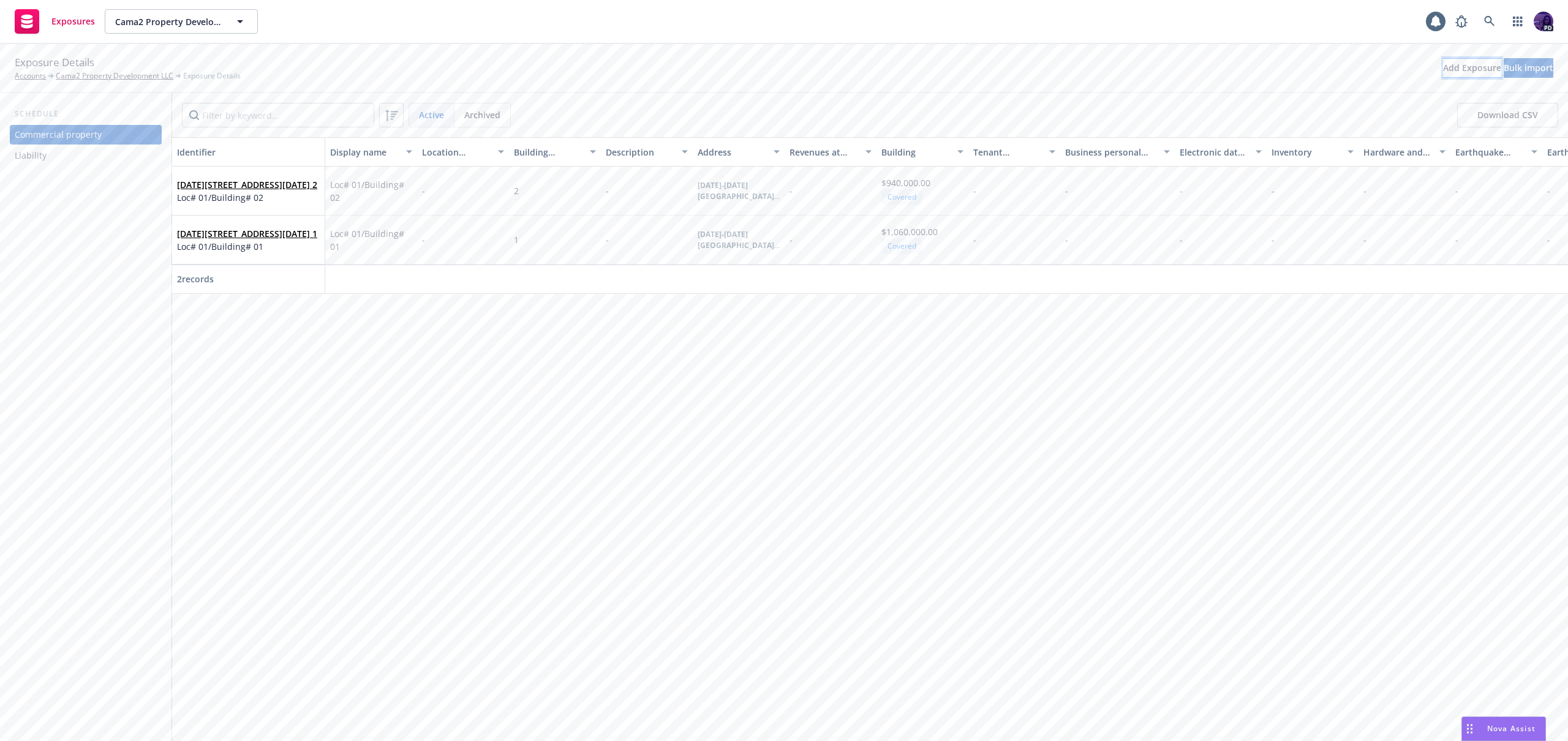
click at [1443, 72] on div "Add Exposure" at bounding box center [1472, 68] width 58 height 19
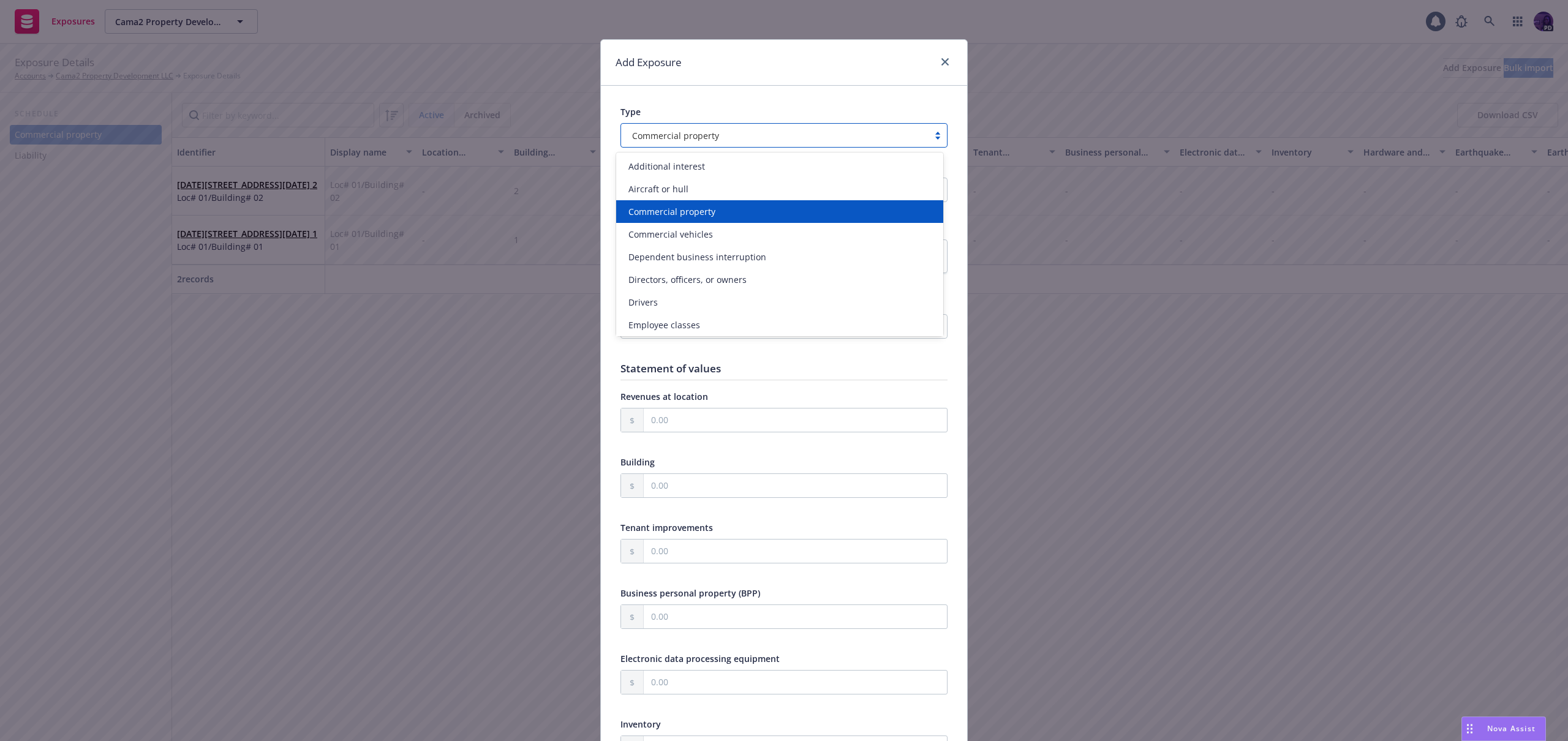
click at [708, 141] on span "Commercial property" at bounding box center [675, 135] width 87 height 13
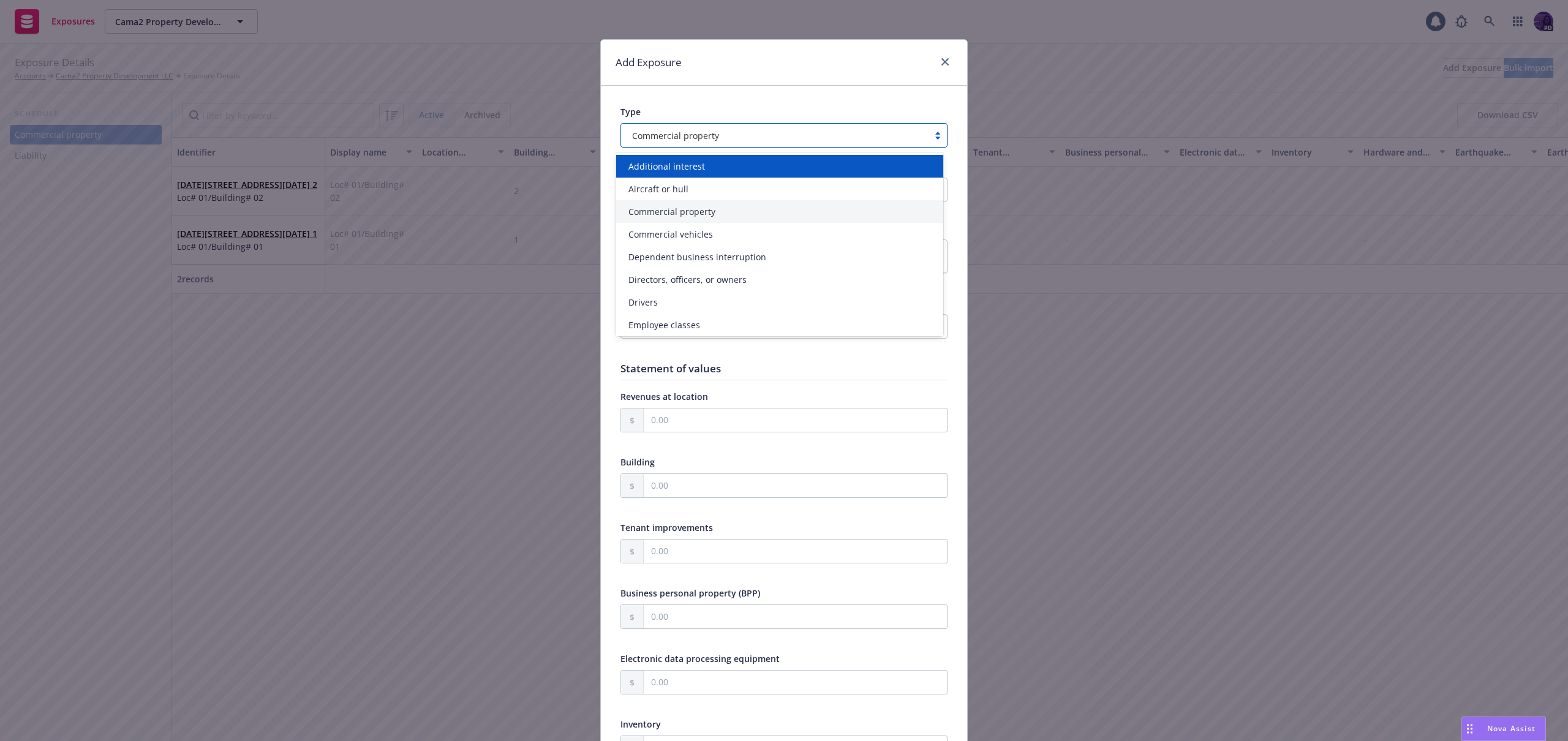
click at [719, 172] on div "Additional interest" at bounding box center [779, 166] width 312 height 13
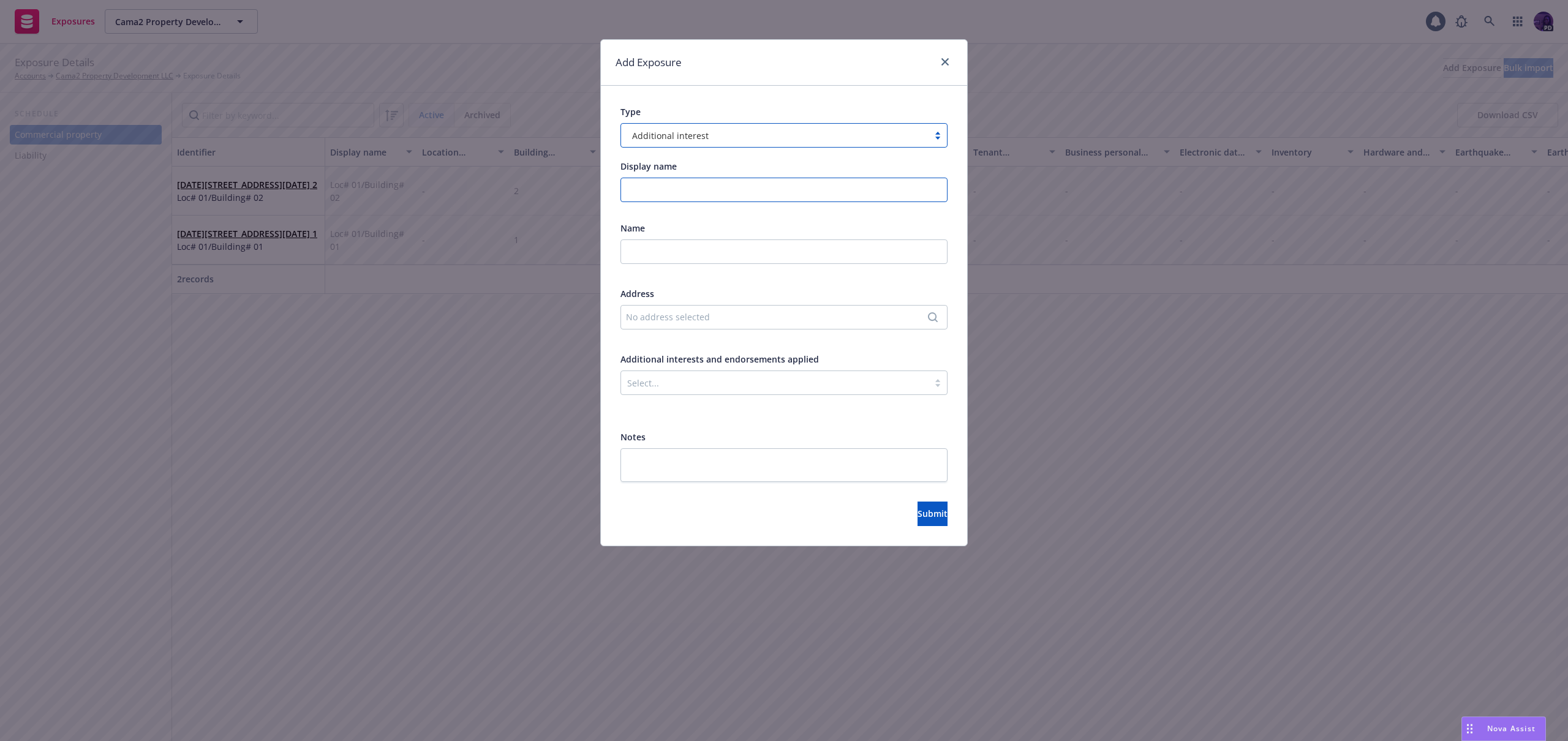
click at [726, 198] on input "Display name" at bounding box center [784, 190] width 327 height 25
click at [667, 461] on textarea at bounding box center [784, 466] width 327 height 34
paste textarea "Add Mortgagee, LLP, AI, and WOS in favor of [PERSON_NAME]. Rubicon Mortgage Fun…"
type textarea "x"
type textarea "Add Mortgagee, LLP, AI, and WOS in favor of [PERSON_NAME]. Rubicon Mortgage Fun…"
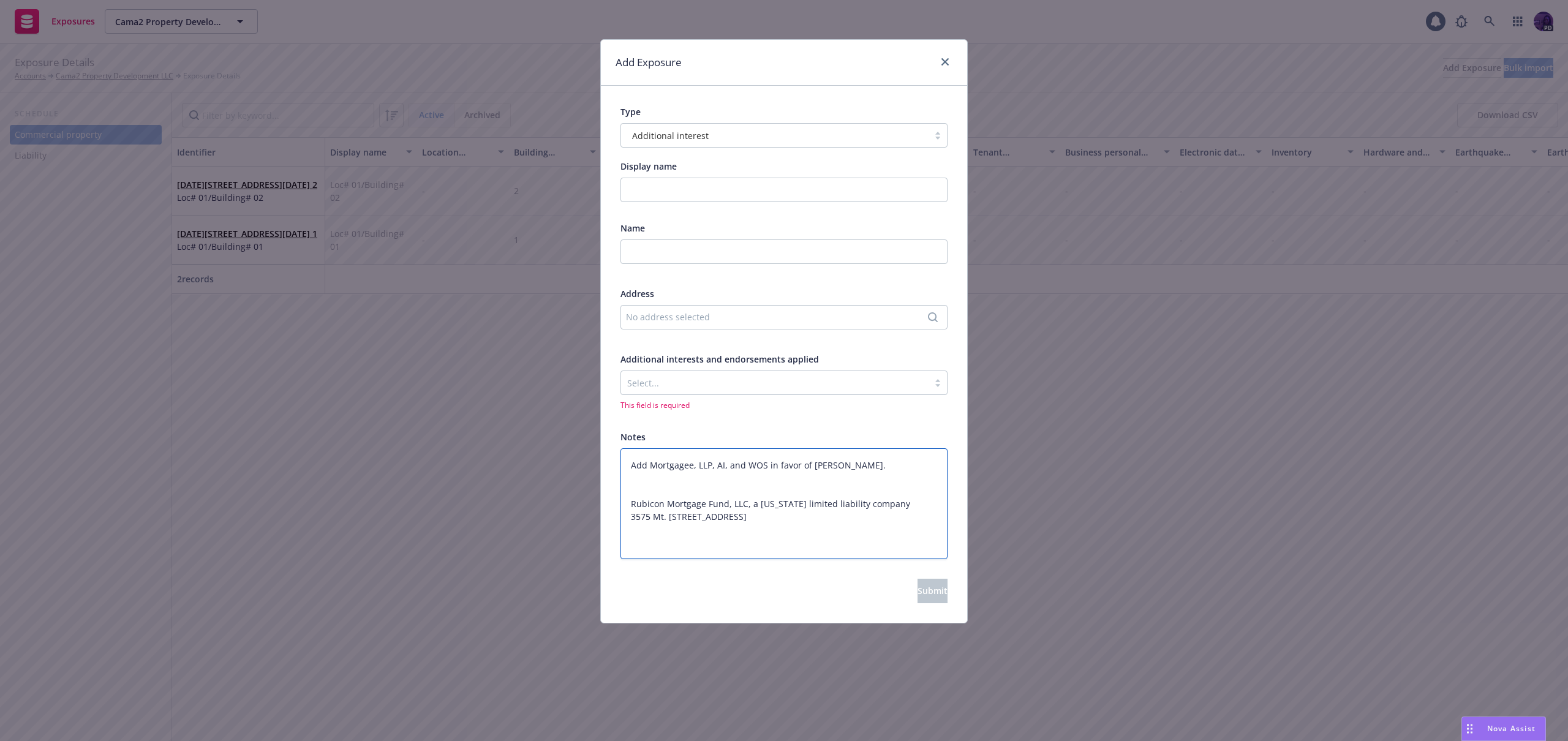
click at [633, 481] on textarea "Add Mortgagee, LLP, AI, and WOS in favor of [PERSON_NAME]. Rubicon Mortgage Fun…" at bounding box center [784, 504] width 327 height 111
type textarea "x"
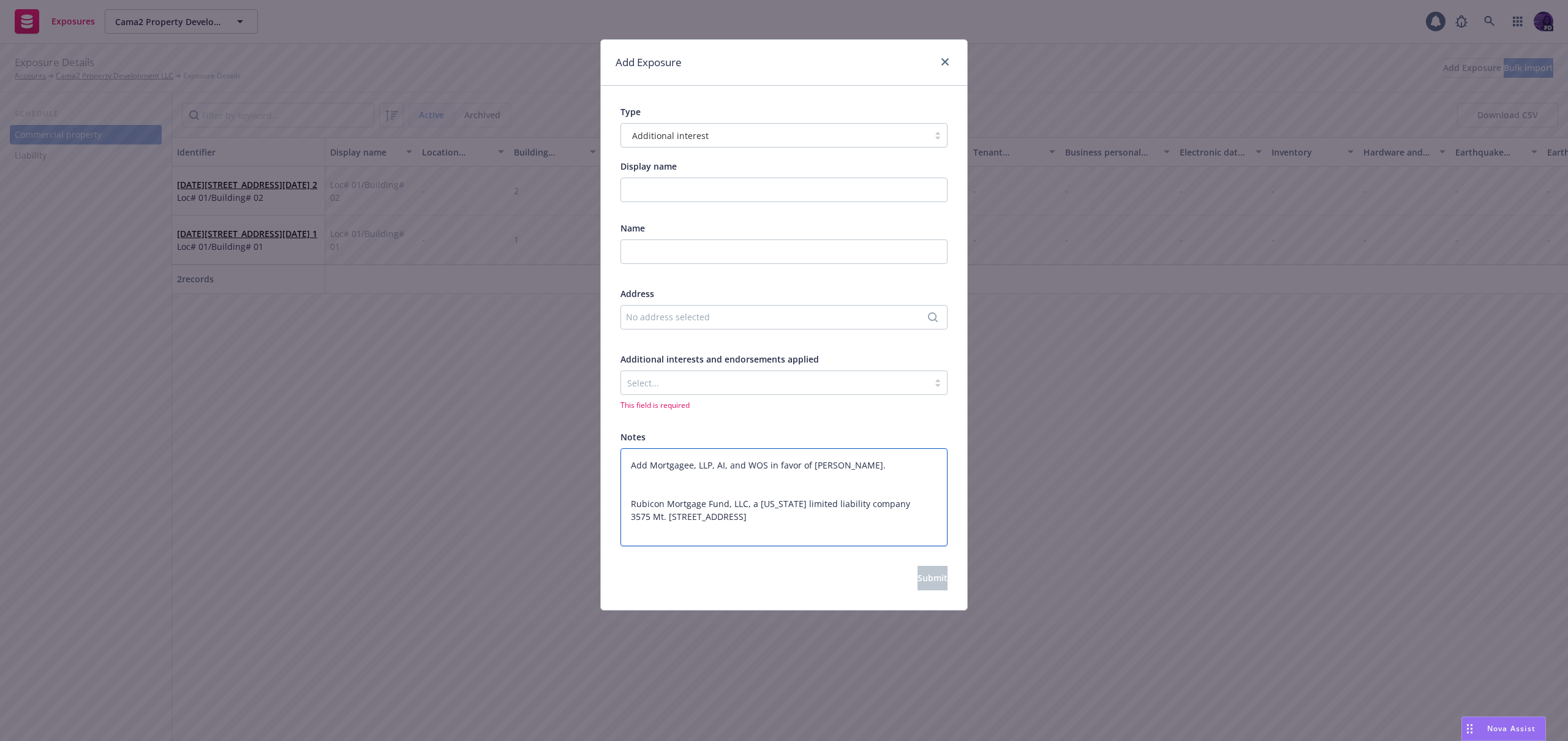
type textarea "Add Mortgagee, LLP, AI, and WOS in favor of [PERSON_NAME]. Rubicon Mortgage Fun…"
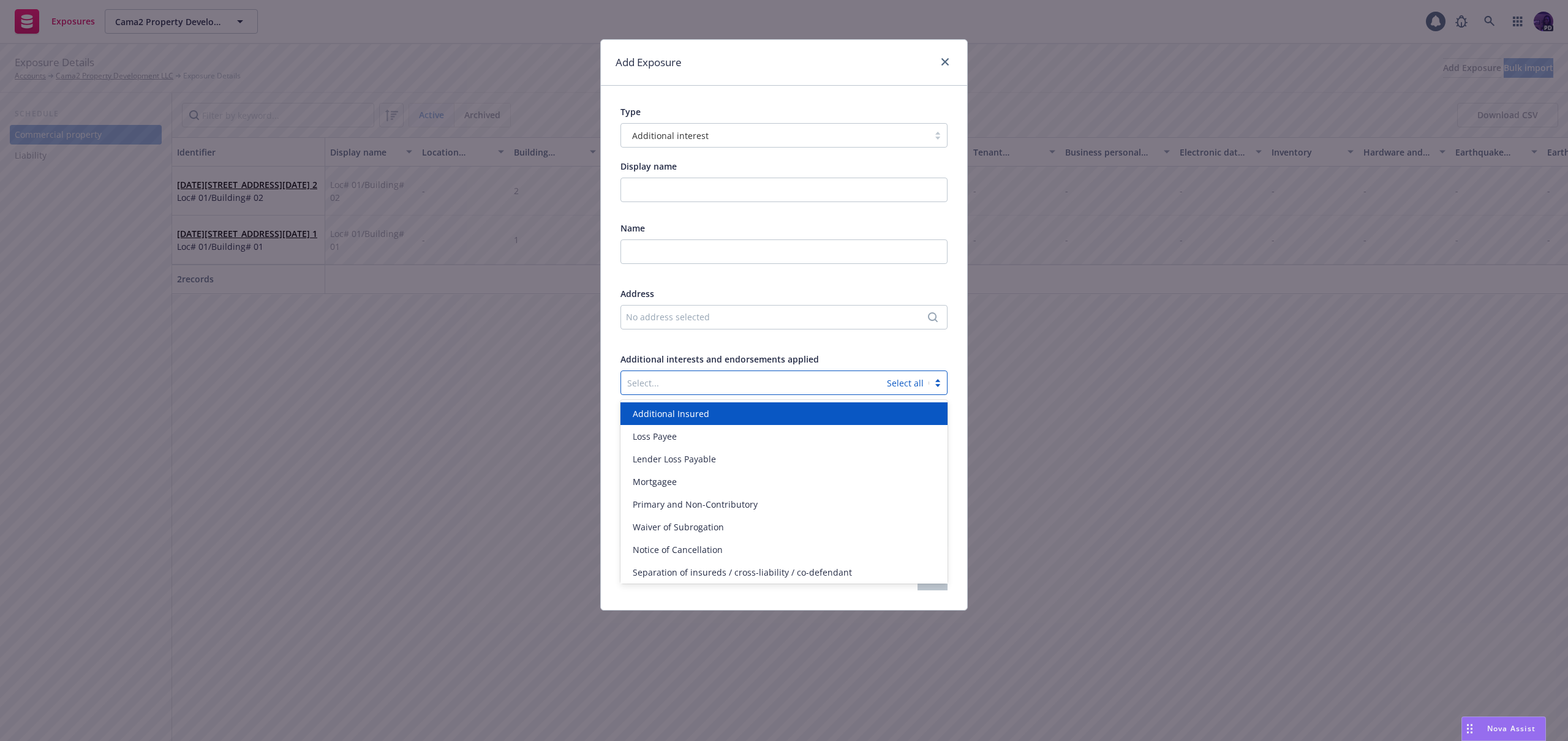
click at [808, 379] on div at bounding box center [754, 382] width 254 height 14
click at [794, 408] on div "Additional Insured" at bounding box center [783, 413] width 312 height 13
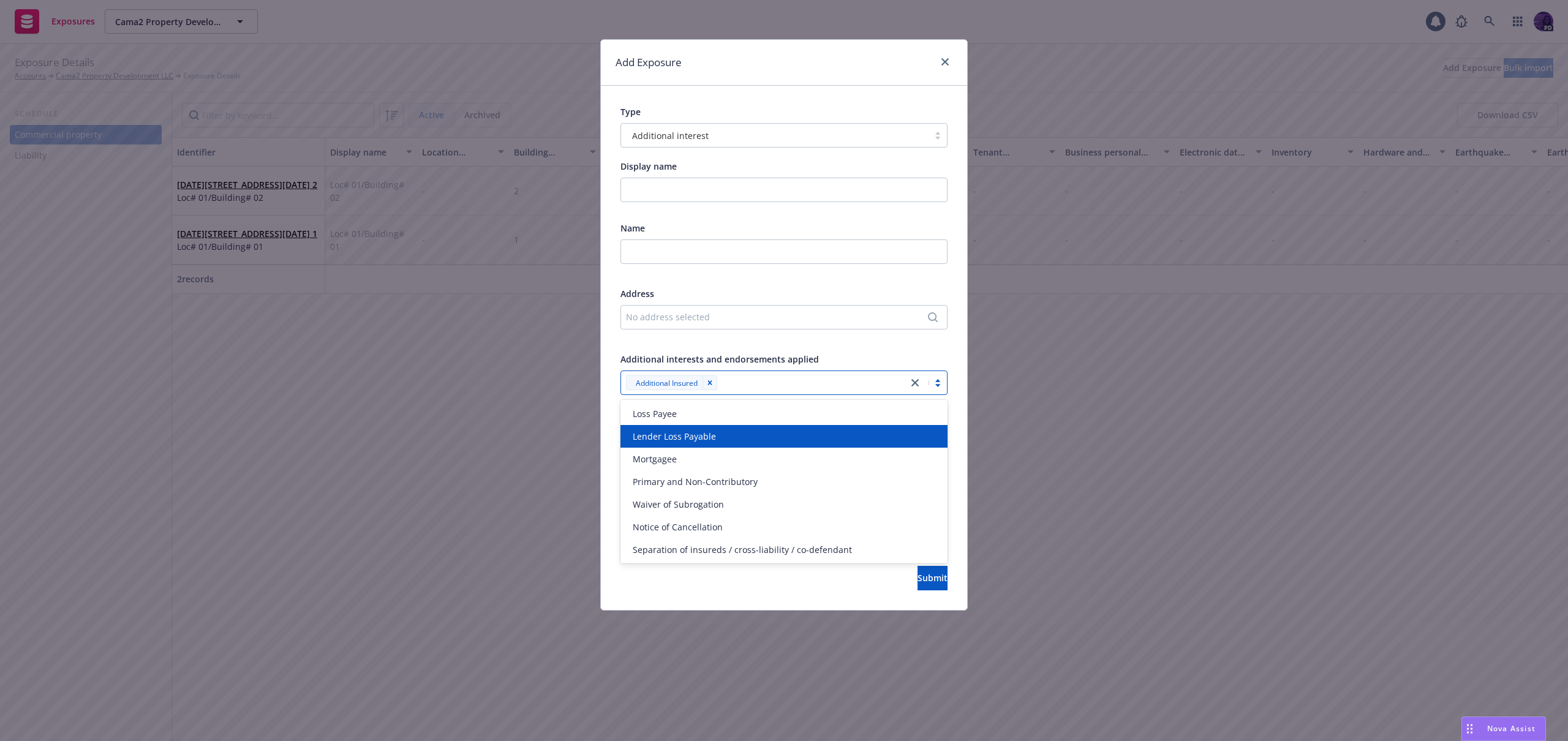
click at [792, 428] on div "Lender Loss Payable" at bounding box center [784, 436] width 327 height 23
click at [793, 427] on div "Mortgagee" at bounding box center [784, 436] width 327 height 23
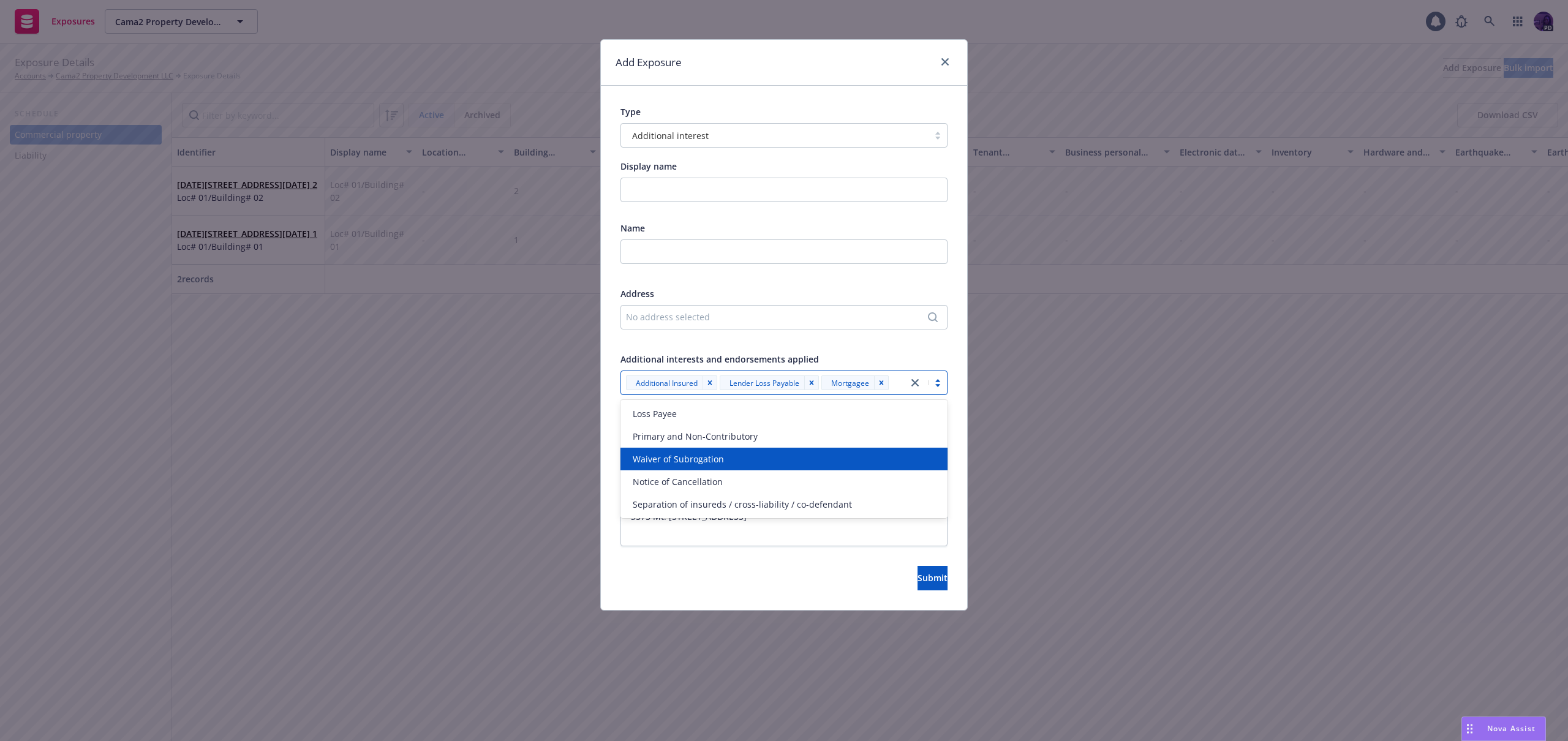
click at [783, 457] on div "Waiver of Subrogation" at bounding box center [783, 459] width 312 height 13
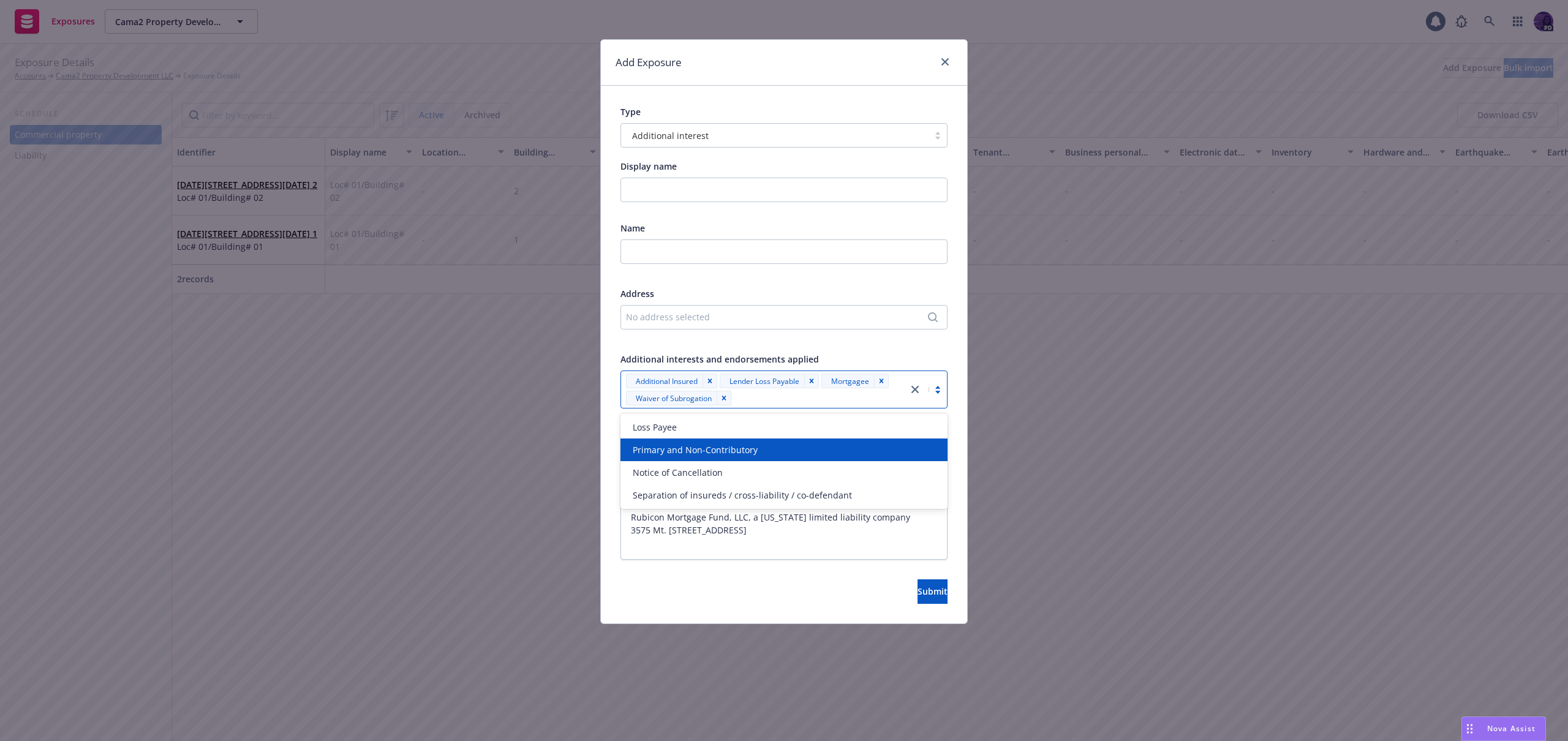
click at [1092, 426] on div "Add Exposure Type Additional interest Display name Name Address No address sele…" at bounding box center [784, 370] width 1568 height 741
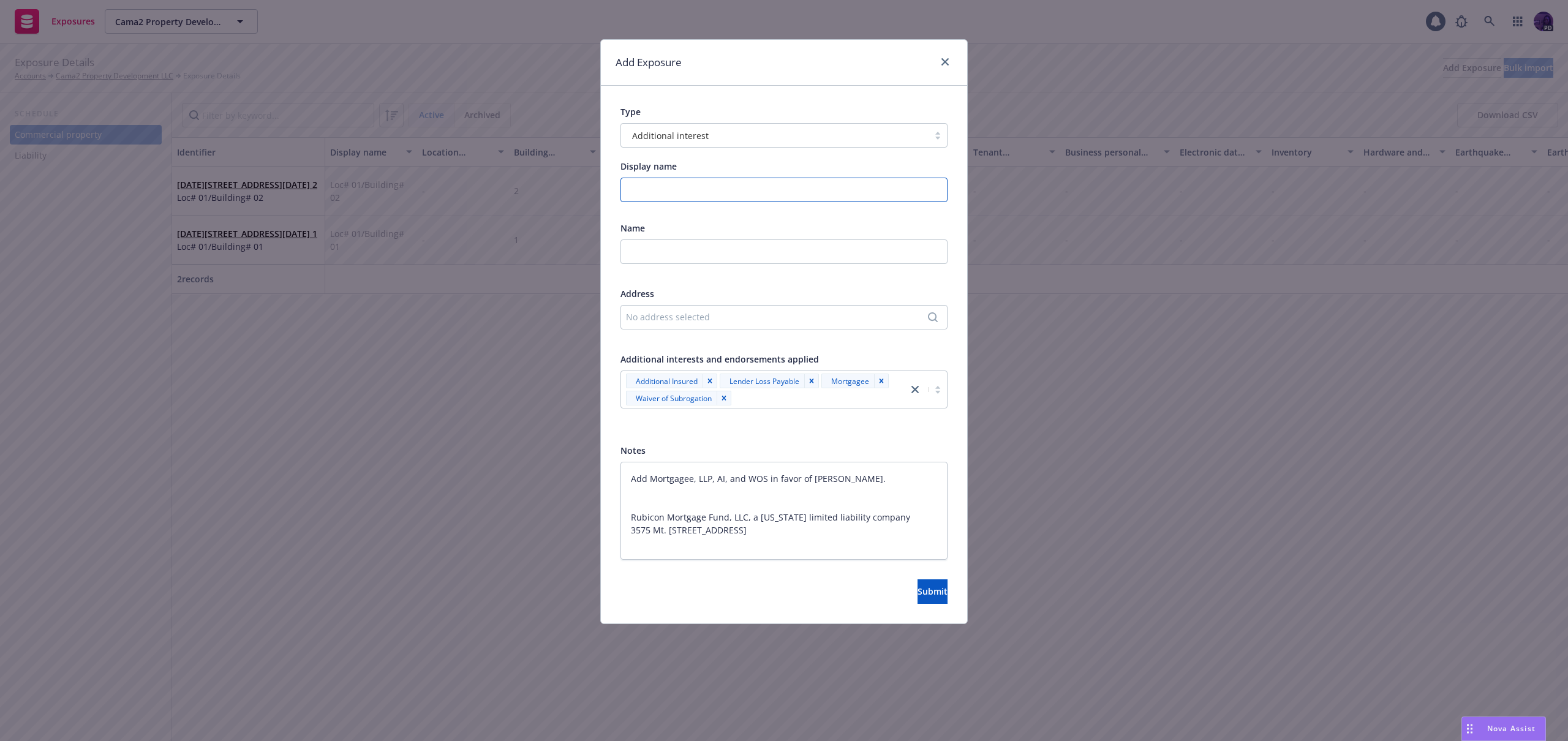
drag, startPoint x: 682, startPoint y: 192, endPoint x: 885, endPoint y: 236, distance: 207.7
click at [697, 197] on input "Display name" at bounding box center [784, 190] width 327 height 25
click at [735, 512] on textarea "Add Mortgagee, LLP, AI, and WOS in favor of [PERSON_NAME]. Rubicon Mortgage Fun…" at bounding box center [784, 510] width 327 height 98
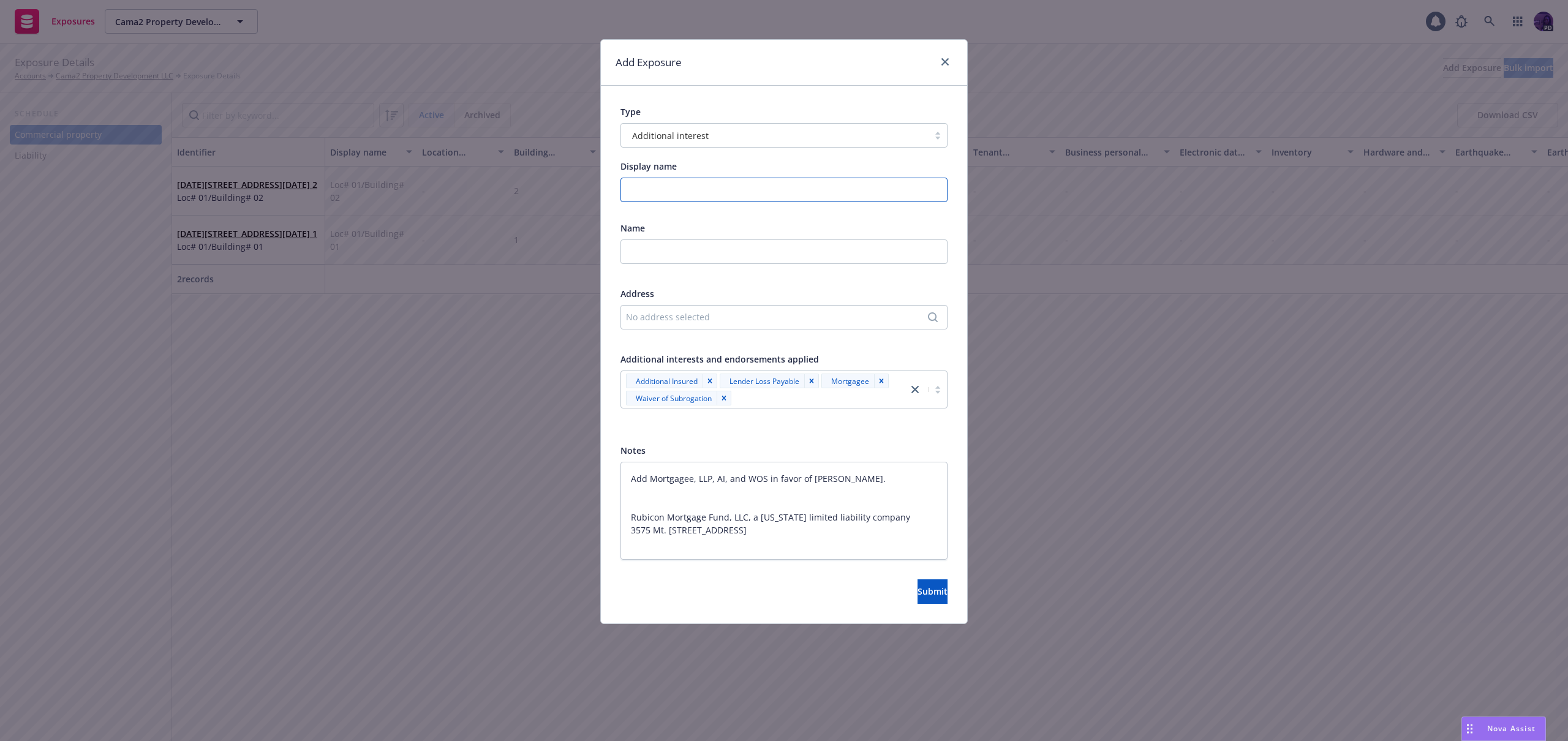
click at [707, 191] on input "Display name" at bounding box center [784, 190] width 327 height 25
type textarea "x"
type input "R"
type textarea "x"
type input "Ru"
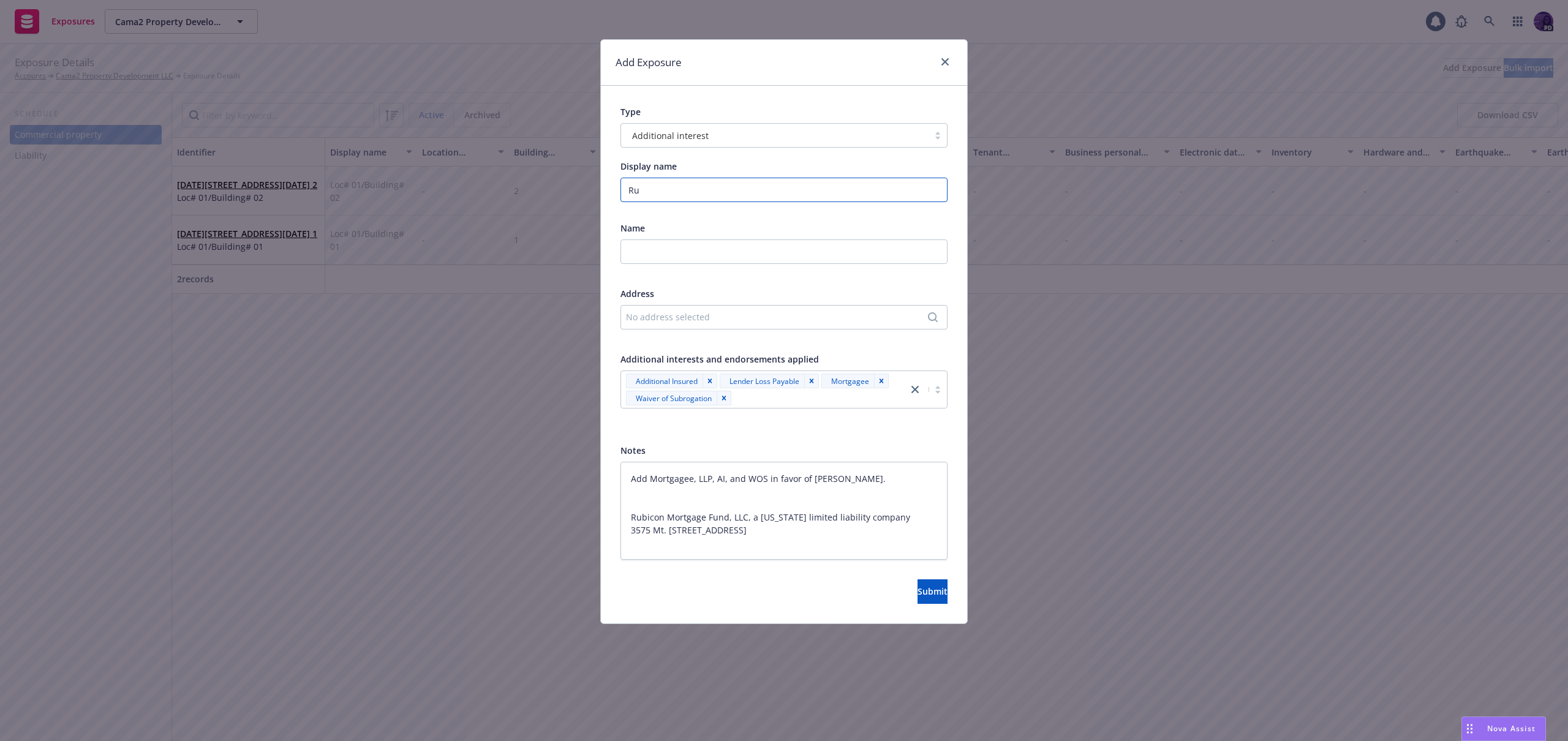
type textarea "x"
type input "Ruc"
type textarea "x"
type input "Rucb"
type textarea "x"
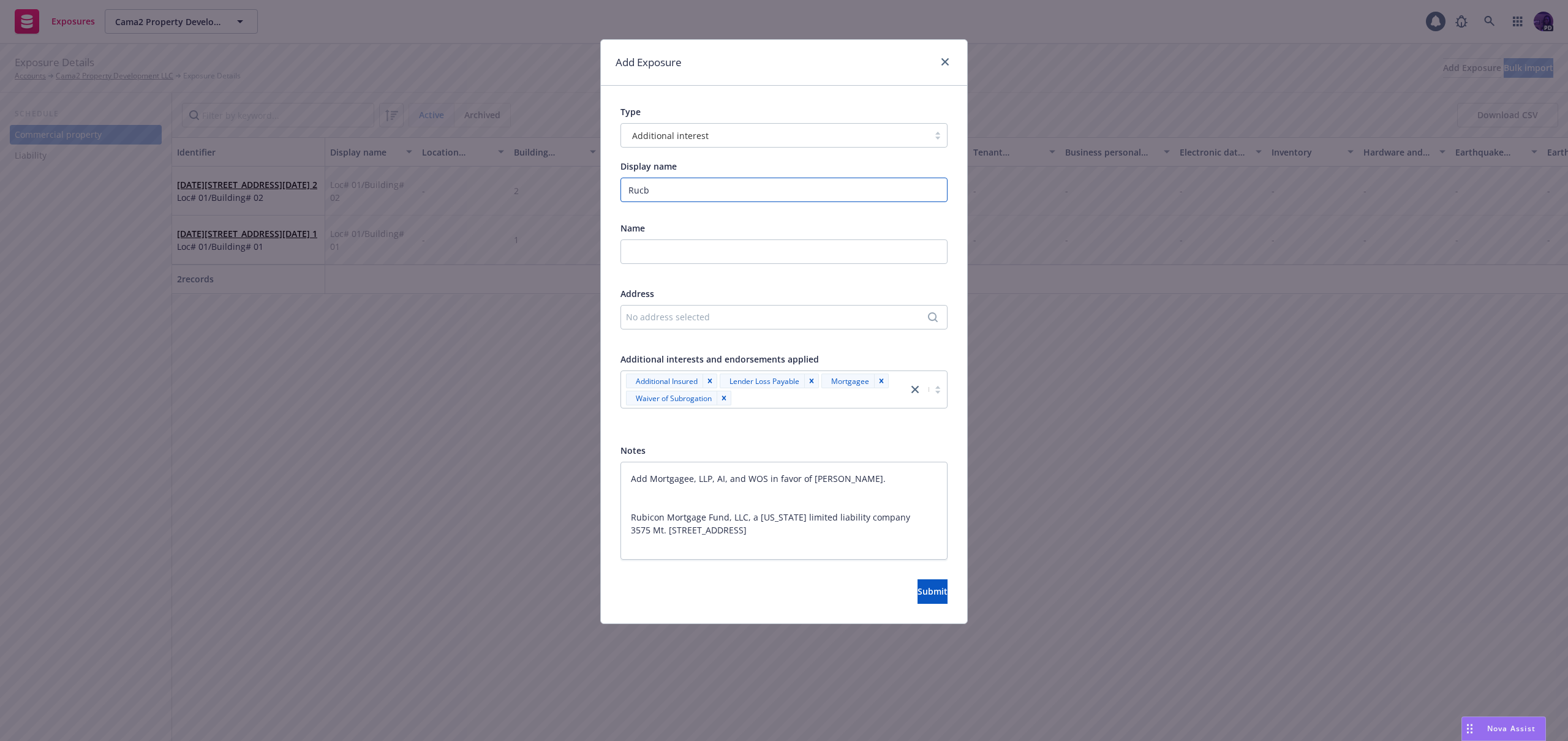
type input "Rucbi"
type textarea "x"
type input "Rucbic"
type textarea "x"
type input "Rucbico"
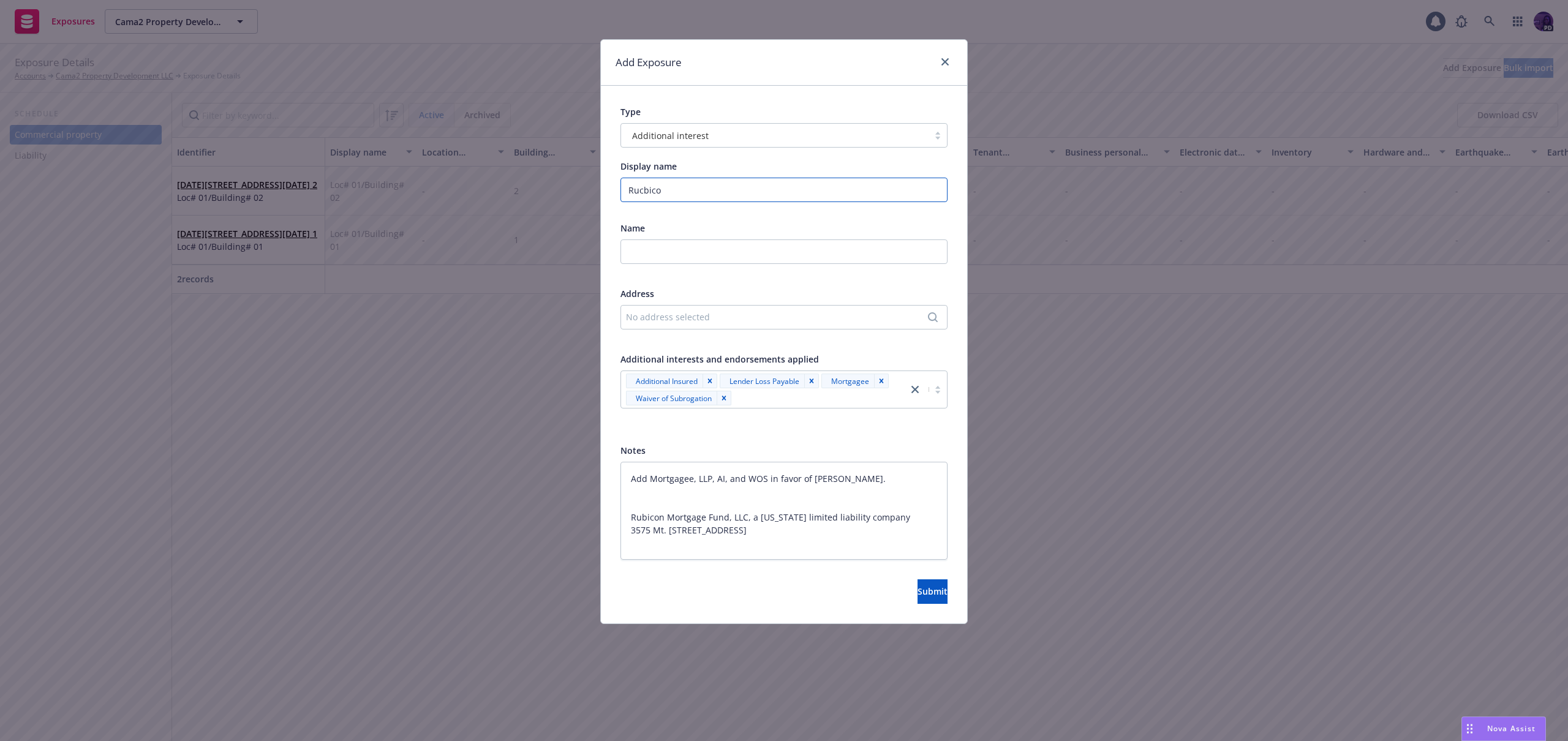
type textarea "x"
type input "Rucbicon"
type textarea "x"
type input "R"
type textarea "x"
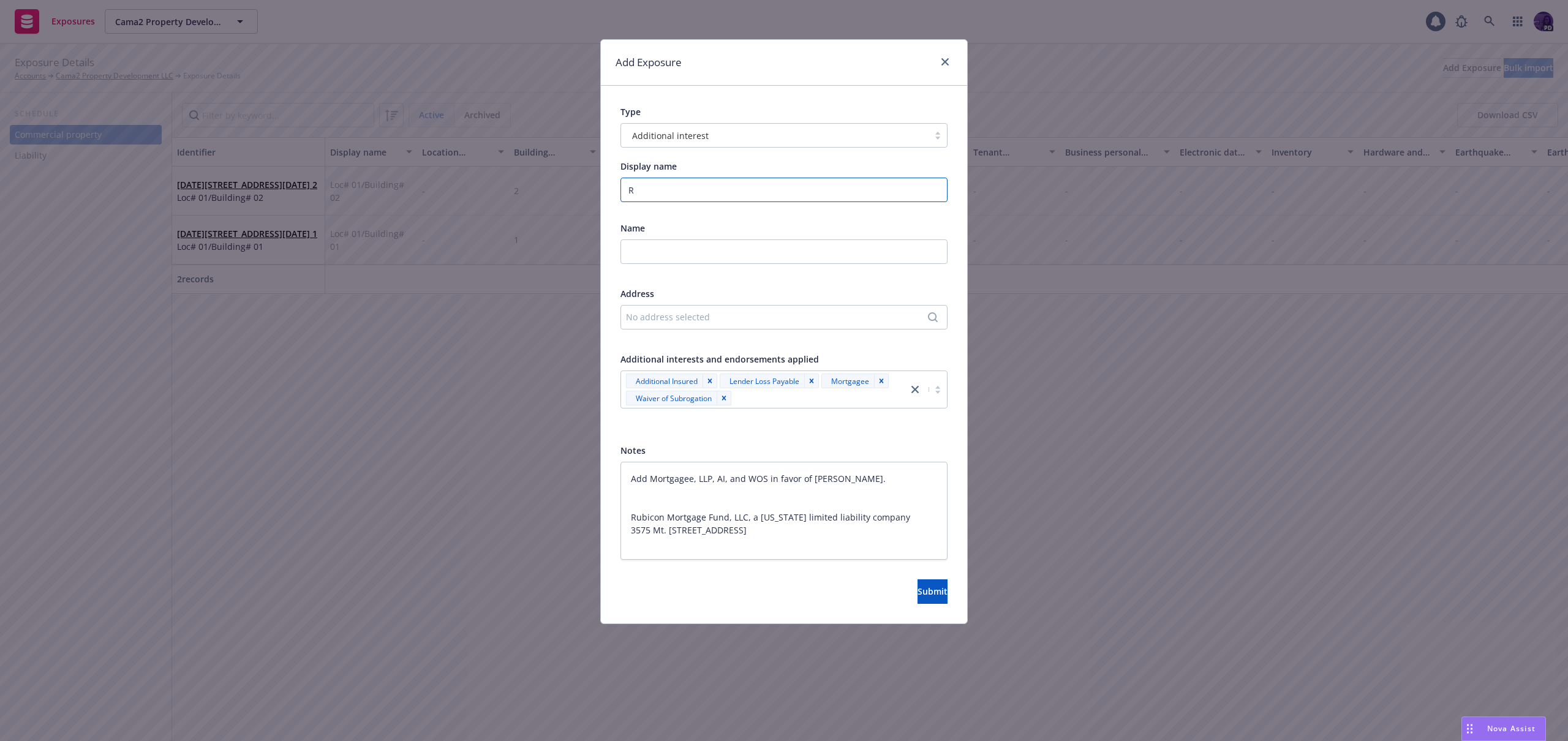
type input "Ru"
type textarea "x"
type input "Rub"
type textarea "x"
type input "Rubi"
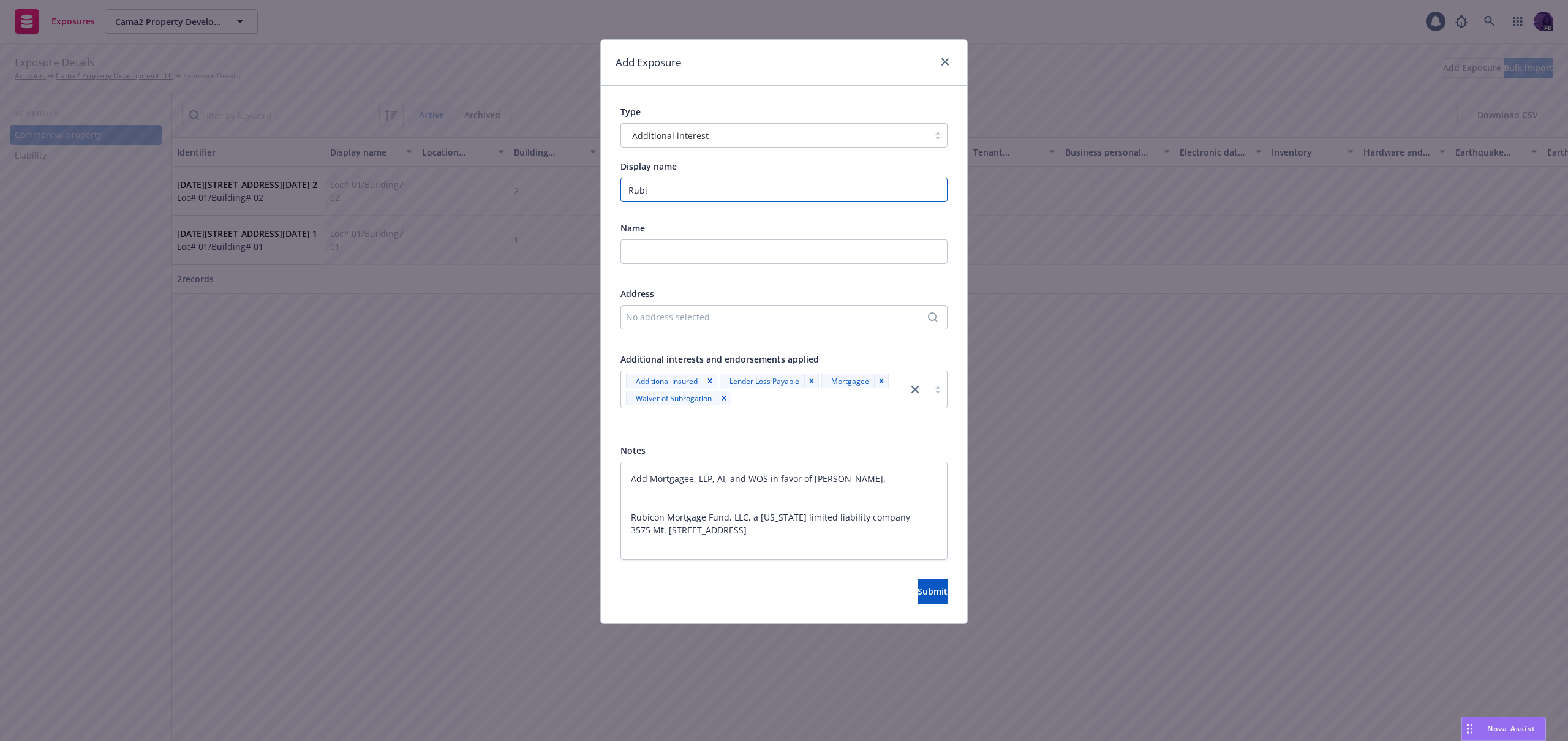
type textarea "x"
type input "Rubic"
type textarea "x"
type input "Rubico"
type textarea "x"
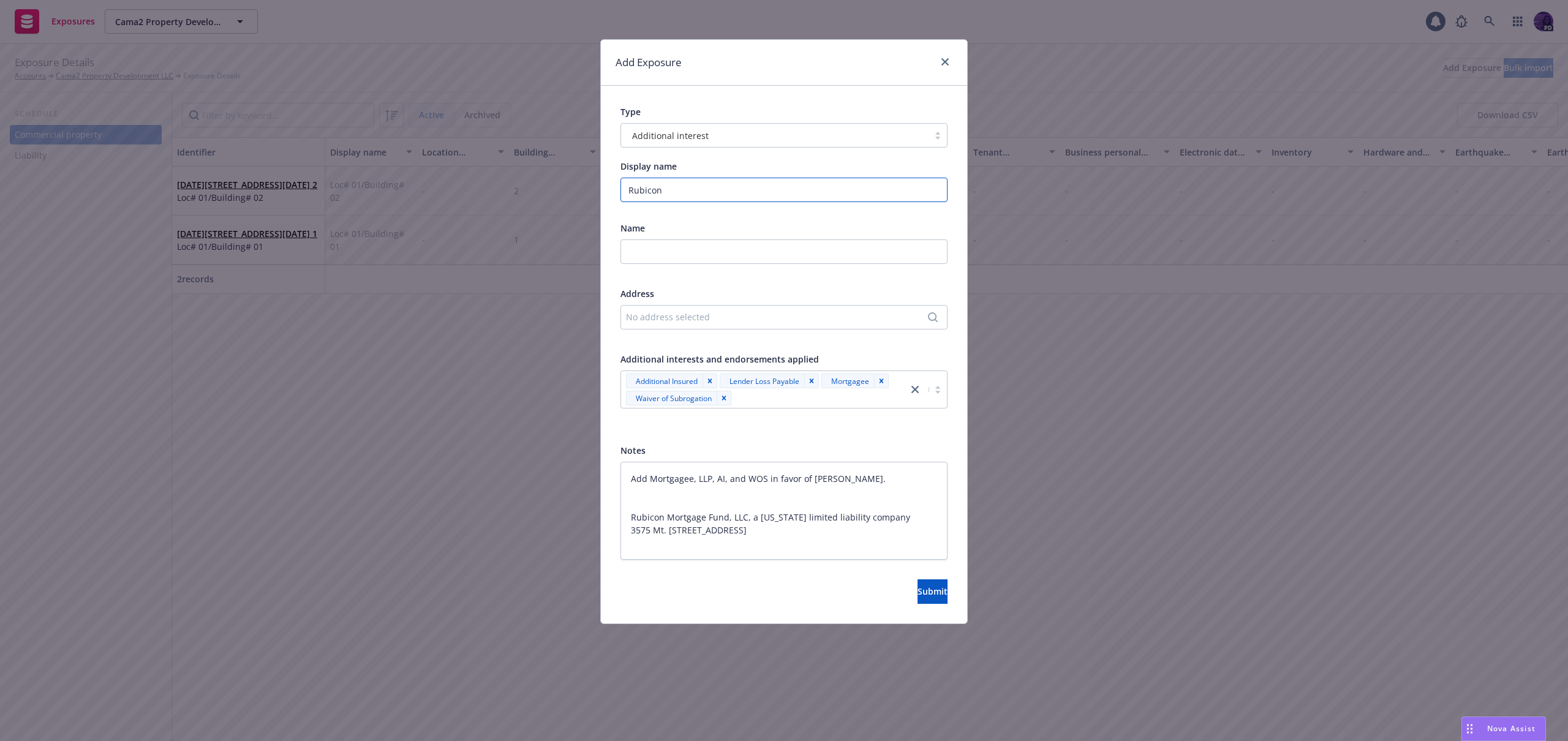
type input "Rubicon"
paste input "Rubicon Mortgage Fund, LLC, a [US_STATE] limited liability company"
type textarea "x"
type input "Rubicon Mortgage Fund, LLC, a [US_STATE] limited liability company"
type textarea "x"
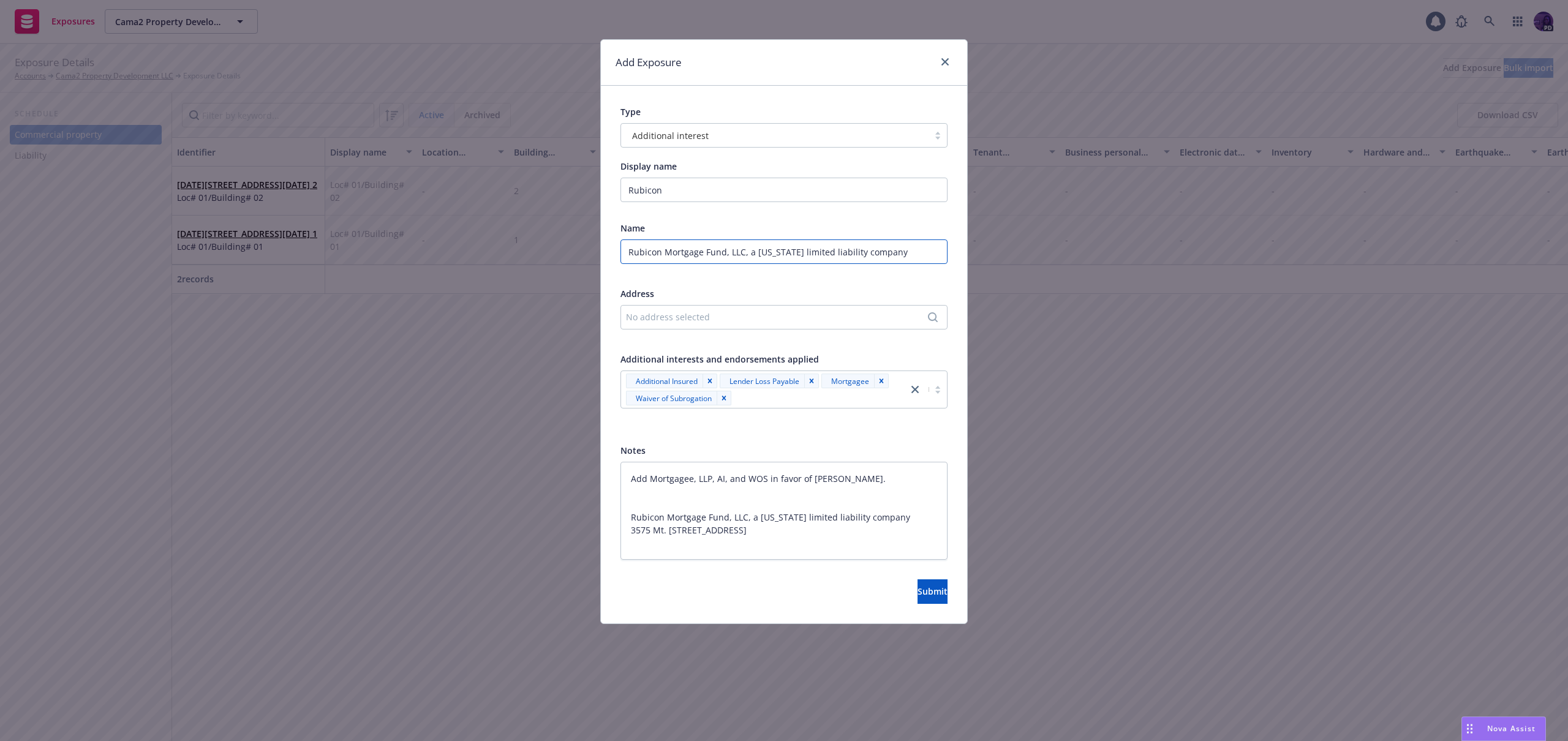
type input "Rubicon Mortgage Fund, LLC, a [US_STATE] limited liability company"
drag, startPoint x: 940, startPoint y: 630, endPoint x: 939, endPoint y: 617, distance: 13.0
click at [940, 629] on div "Add Exposure Type Additional interest Display name Rubicon Name Rubicon Mortgag…" at bounding box center [784, 370] width 1568 height 741
click at [938, 606] on div "Type Additional interest Display name Rubicon Name Rubicon Mortgage Fund, LLC, …" at bounding box center [784, 355] width 366 height 538
click at [934, 591] on button "Submit" at bounding box center [932, 592] width 30 height 25
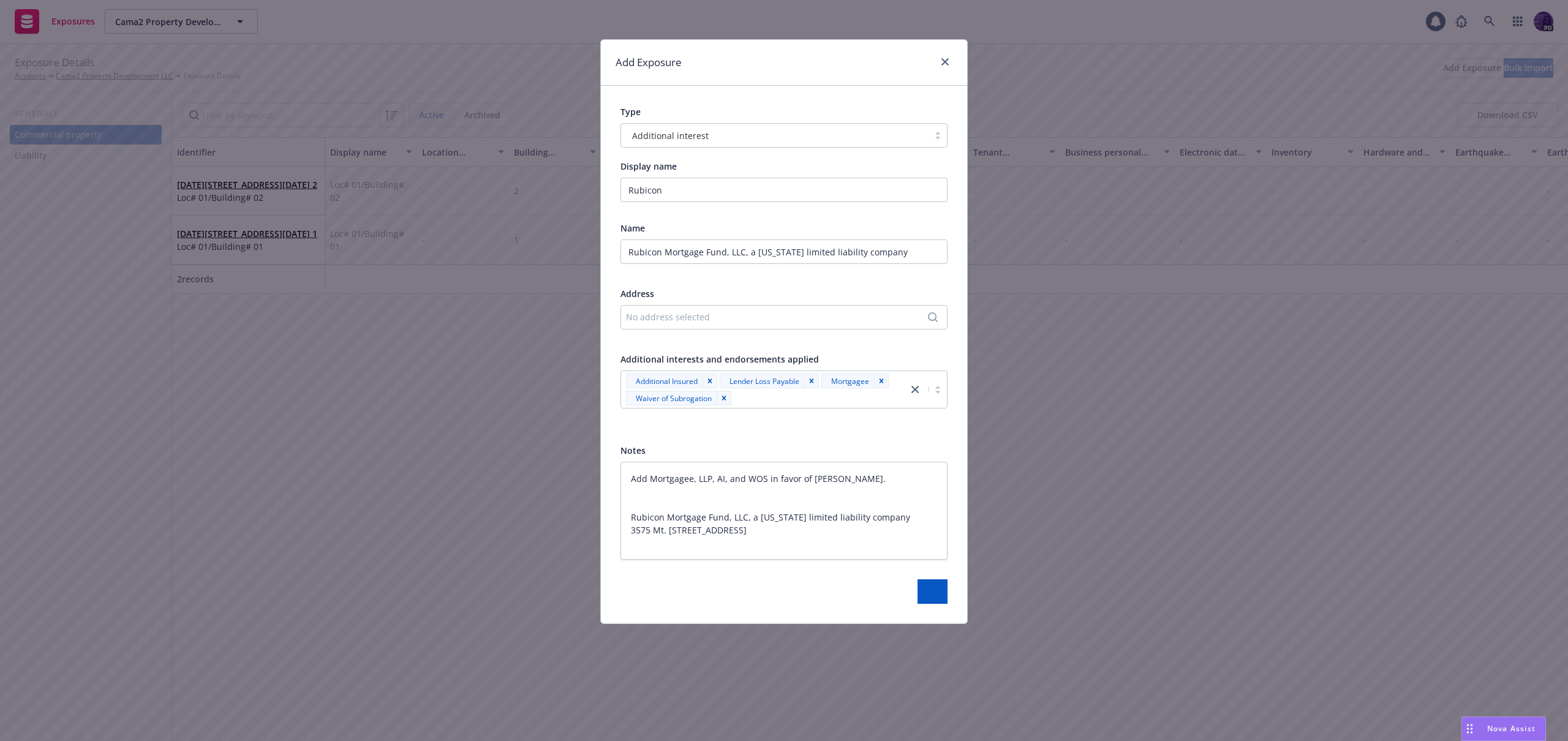
type textarea "x"
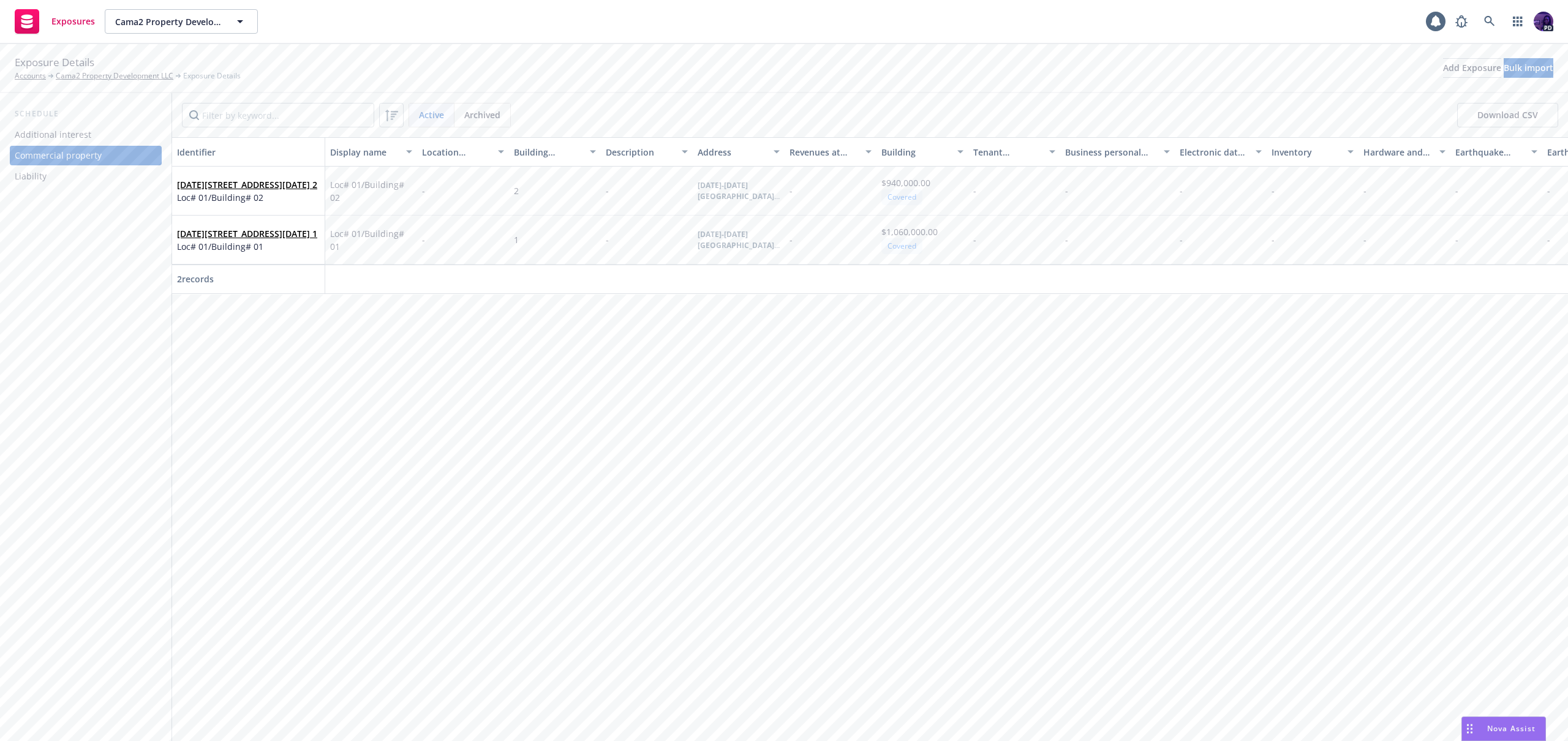
click at [106, 133] on div "Additional interest" at bounding box center [85, 135] width 142 height 20
